Goal: Information Seeking & Learning: Learn about a topic

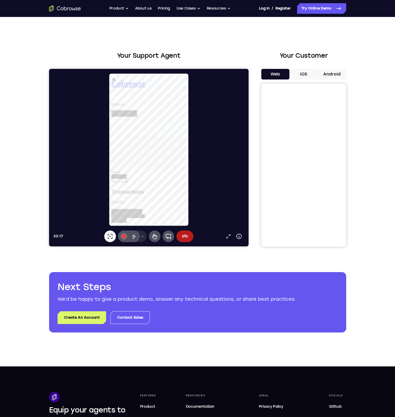
scroll to position [279, 0]
click at [189, 137] on div at bounding box center [150, 149] width 195 height 153
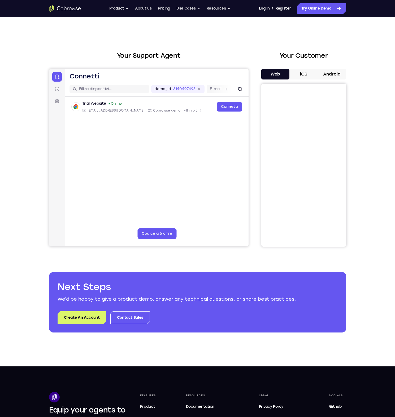
click at [184, 266] on div "Your Support Agent Your Customer Web iOS Android Next Steps We’d be happy to gi…" at bounding box center [197, 192] width 339 height 350
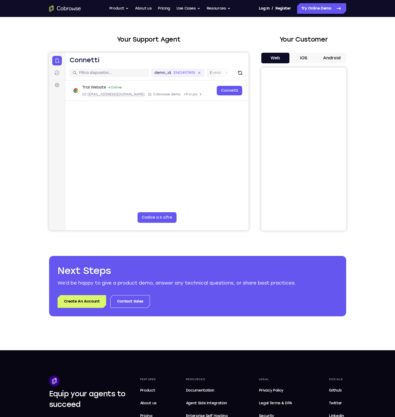
scroll to position [0, 0]
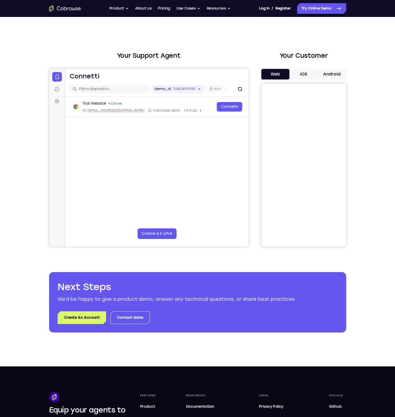
click at [130, 77] on header "Aprire menu principale Connetti" at bounding box center [156, 75] width 183 height 13
click at [188, 179] on main "demo_id 3140497498 3140497498 E-mail ID utente ID dispositivo Nome del disposit…" at bounding box center [156, 171] width 183 height 178
click at [165, 9] on link "Pricing" at bounding box center [164, 8] width 12 height 11
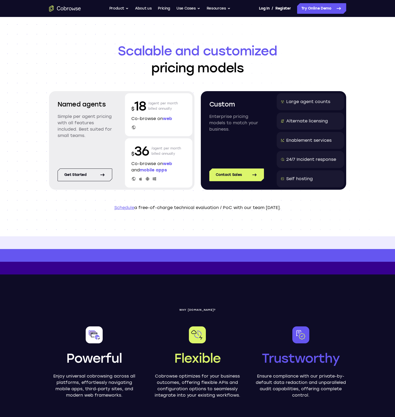
click at [142, 106] on p "$ 18" at bounding box center [138, 106] width 15 height 17
drag, startPoint x: 86, startPoint y: 139, endPoint x: 55, endPoint y: 110, distance: 42.6
click at [55, 110] on div "Named agents Simple per agent pricing with all features included. Best suited f…" at bounding box center [84, 123] width 67 height 60
click at [97, 170] on link "Get started" at bounding box center [85, 175] width 55 height 13
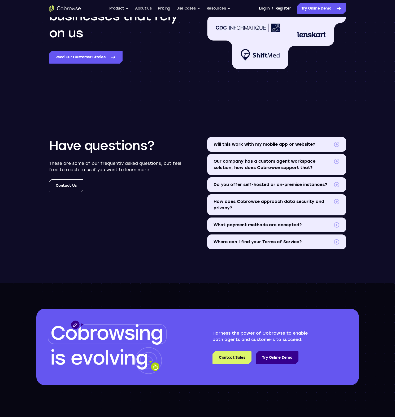
scroll to position [538, 0]
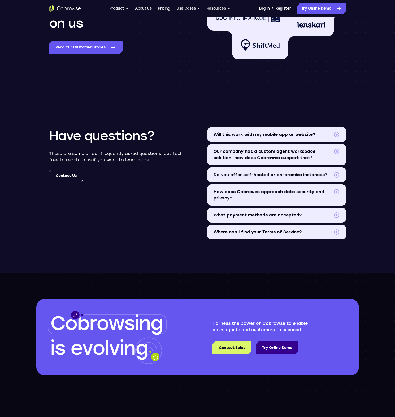
click at [256, 138] on summary "Will this work with my mobile app or website?" at bounding box center [276, 134] width 139 height 15
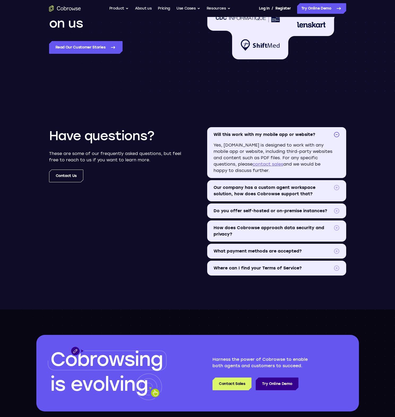
click at [262, 189] on span "Our company has a custom agent workspace solution, how does Cobrowse support th…" at bounding box center [272, 190] width 118 height 13
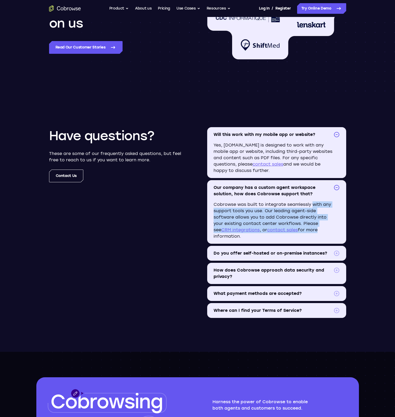
drag, startPoint x: 308, startPoint y: 205, endPoint x: 309, endPoint y: 230, distance: 25.7
click at [309, 230] on p "Cobrowse was built to integrate seamlessly with any support tools you use. Our …" at bounding box center [276, 222] width 139 height 42
drag, startPoint x: 310, startPoint y: 231, endPoint x: 231, endPoint y: 211, distance: 81.9
click at [231, 211] on p "Cobrowse was built to integrate seamlessly with any support tools you use. Our …" at bounding box center [276, 222] width 139 height 42
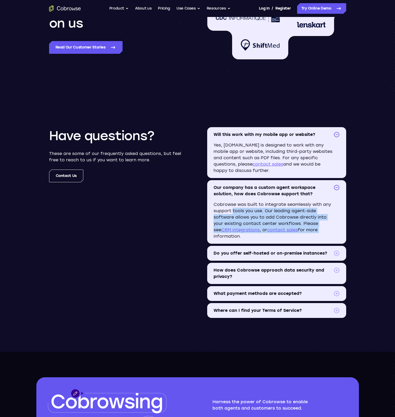
click at [231, 211] on p "Cobrowse was built to integrate seamlessly with any support tools you use. Our …" at bounding box center [276, 222] width 139 height 42
drag, startPoint x: 267, startPoint y: 209, endPoint x: 293, endPoint y: 221, distance: 29.1
click at [293, 221] on p "Cobrowse was built to integrate seamlessly with any support tools you use. Our …" at bounding box center [276, 222] width 139 height 42
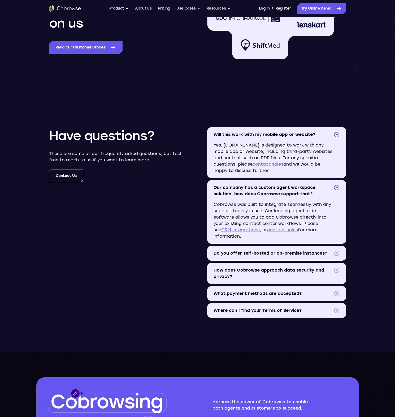
click at [303, 221] on p "Cobrowse was built to integrate seamlessly with any support tools you use. Our …" at bounding box center [276, 222] width 139 height 42
click at [301, 257] on summary "Do you offer self-hosted or on-premise instances?" at bounding box center [276, 253] width 139 height 15
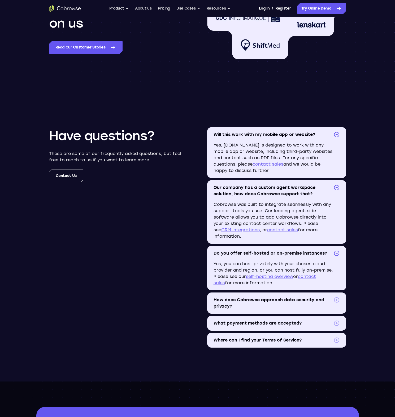
click at [250, 300] on span "How does Cobrowse approach data security and privacy?" at bounding box center [272, 303] width 118 height 13
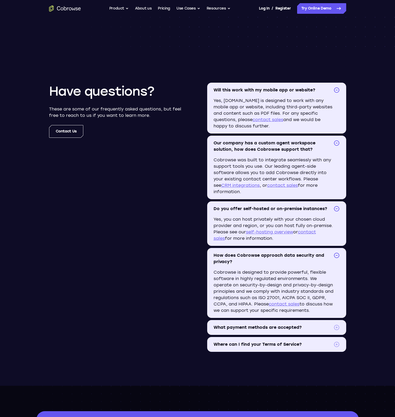
click at [251, 323] on summary "What payment methods are accepted?" at bounding box center [276, 327] width 139 height 15
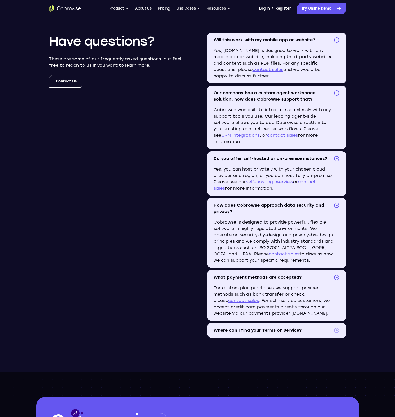
click at [253, 325] on summary "Where can I find your Terms of Service?" at bounding box center [276, 330] width 139 height 15
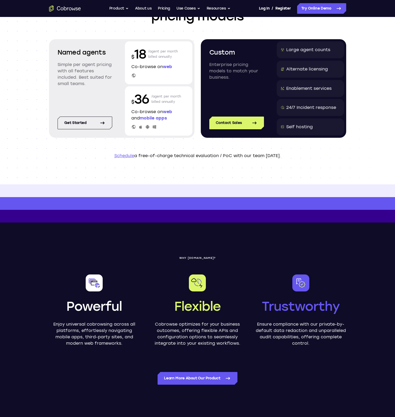
scroll to position [0, 0]
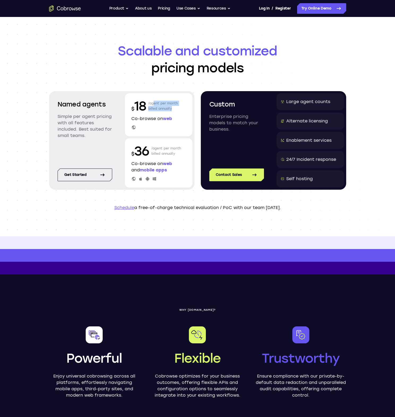
drag, startPoint x: 152, startPoint y: 101, endPoint x: 180, endPoint y: 114, distance: 31.1
click at [180, 114] on div "$ 18 /agent per month billed annually" at bounding box center [158, 106] width 55 height 17
click at [179, 111] on div "$ 18 /agent per month billed annually" at bounding box center [158, 106] width 55 height 17
drag, startPoint x: 169, startPoint y: 109, endPoint x: 136, endPoint y: 98, distance: 35.0
click at [138, 99] on div "$ 18 /agent per month billed annually" at bounding box center [158, 106] width 55 height 17
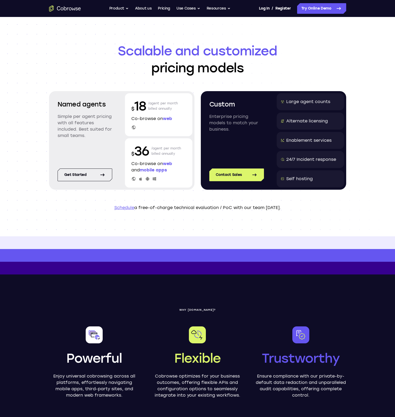
click at [136, 98] on p "$ 18" at bounding box center [138, 106] width 15 height 17
drag, startPoint x: 139, startPoint y: 107, endPoint x: 163, endPoint y: 125, distance: 30.6
click at [163, 125] on div "$ 18 /agent per month billed annually Co-browse on web" at bounding box center [158, 114] width 67 height 43
drag, startPoint x: 163, startPoint y: 125, endPoint x: 139, endPoint y: 122, distance: 24.7
click at [140, 122] on div "$ 18 /agent per month billed annually Co-browse on web" at bounding box center [158, 114] width 67 height 43
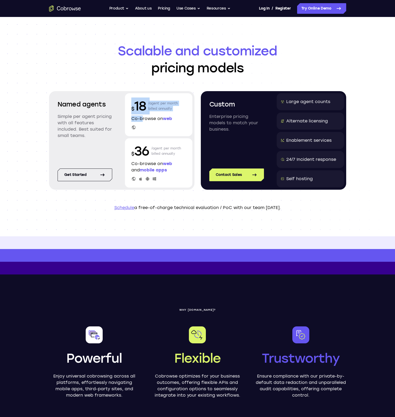
drag, startPoint x: 136, startPoint y: 118, endPoint x: 126, endPoint y: 91, distance: 29.0
click at [126, 91] on div "Named agents Simple per agent pricing with all features included. Best suited f…" at bounding box center [121, 140] width 145 height 99
click at [131, 96] on div "$ 18 /agent per month billed annually Co-browse on web" at bounding box center [158, 114] width 67 height 43
click at [134, 126] on icon at bounding box center [133, 128] width 4 height 4
click at [191, 7] on button "Use Cases" at bounding box center [188, 8] width 24 height 11
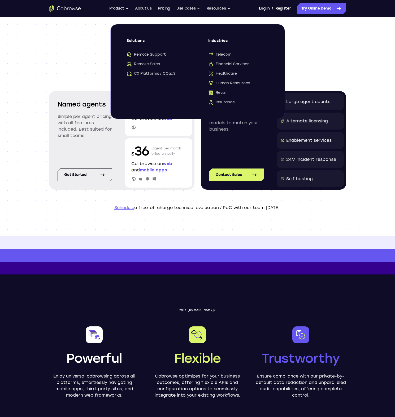
click at [310, 68] on h1 "Scalable and customized pricing models" at bounding box center [197, 59] width 297 height 34
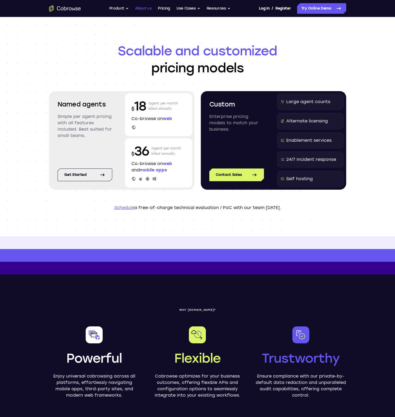
click at [137, 6] on link "About us" at bounding box center [143, 8] width 16 height 11
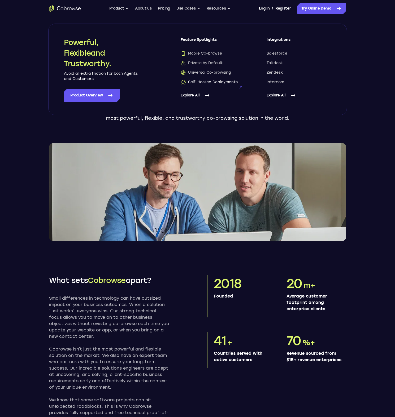
click at [210, 82] on span "Self-Hosted Deployments" at bounding box center [208, 81] width 57 height 5
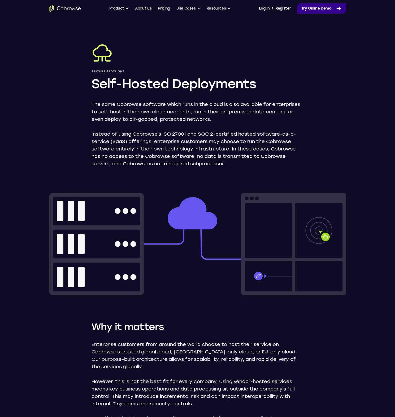
click at [320, 9] on link "Try Online Demo" at bounding box center [321, 8] width 49 height 11
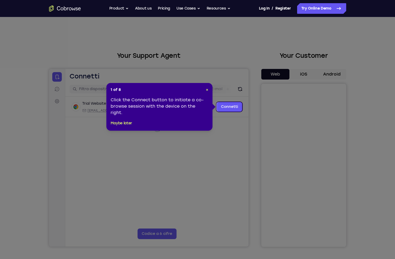
click at [209, 91] on div "1 of 8 × Click the Connect button to initiate a co-browse session with the devi…" at bounding box center [159, 107] width 106 height 48
click at [207, 92] on span "×" at bounding box center [207, 89] width 2 height 5
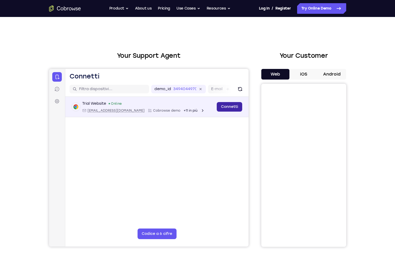
click at [230, 105] on link "Connetti" at bounding box center [228, 107] width 25 height 10
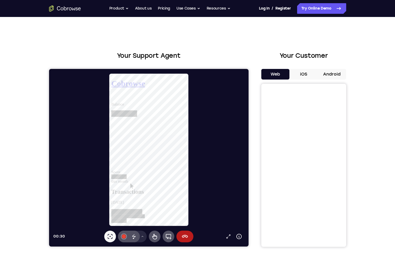
scroll to position [26, 0]
